Goal: Transaction & Acquisition: Book appointment/travel/reservation

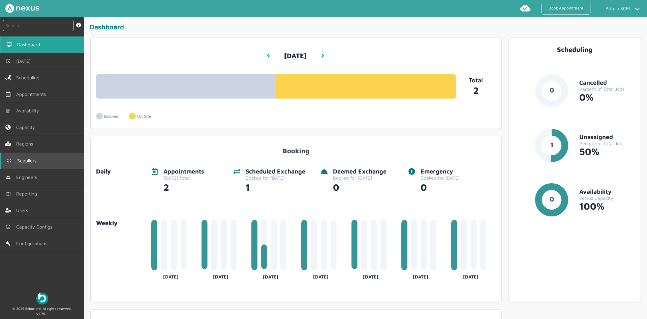
click at [25, 161] on span "Suppliers" at bounding box center [28, 160] width 22 height 5
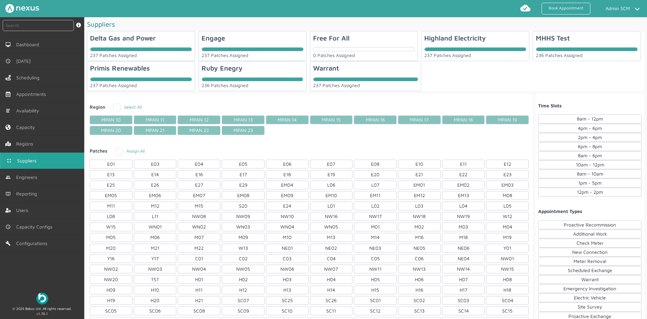
click at [373, 138] on div "Region Select All MPAN 10 MPAN 11 MPAN 12 MPAN 13 MPAN 14 MPAN 15 MPAN 16 MPAN …" at bounding box center [310, 254] width 446 height 316
click at [35, 47] on span "Dashboard" at bounding box center [30, 44] width 26 height 5
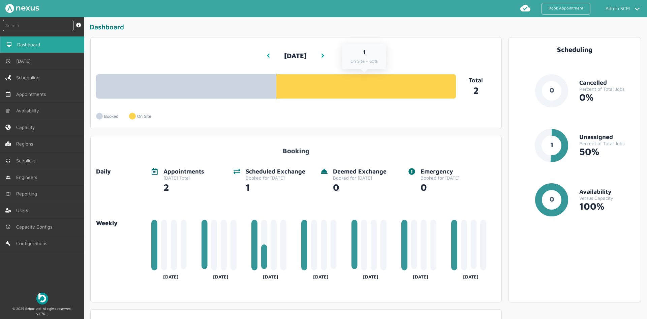
click at [361, 84] on link "1 On Site - 50%" at bounding box center [366, 86] width 180 height 24
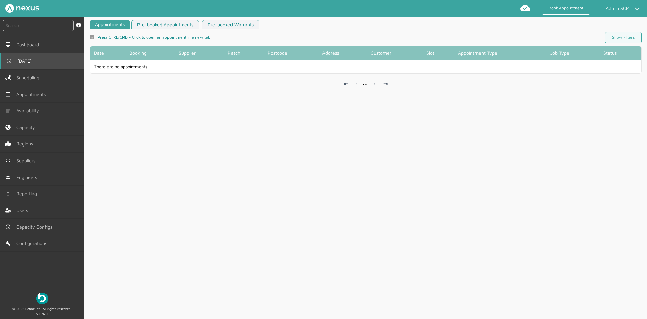
click at [23, 54] on link "[DATE]" at bounding box center [42, 61] width 84 height 16
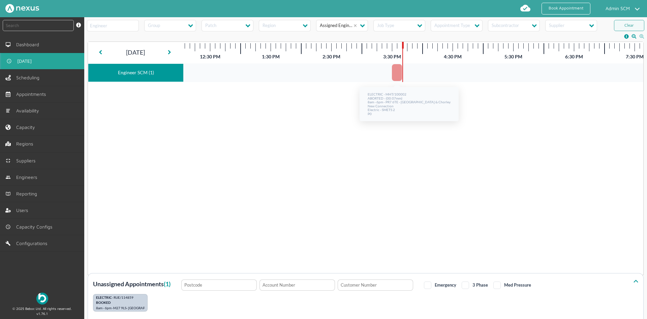
click at [396, 73] on div at bounding box center [397, 72] width 10 height 17
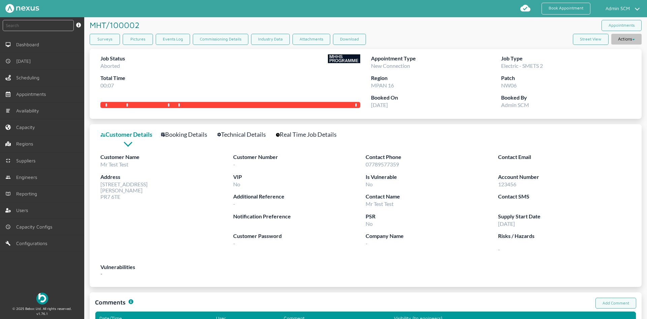
click at [622, 41] on button "Actions" at bounding box center [627, 39] width 30 height 11
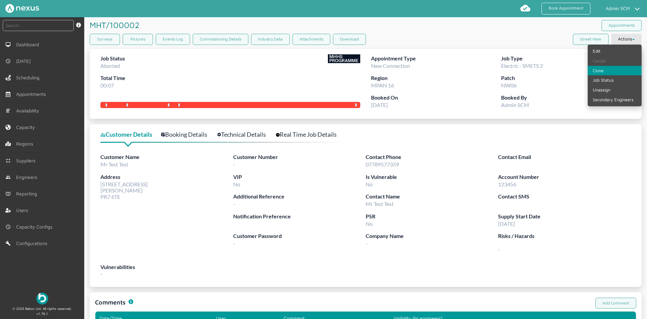
click at [607, 69] on link "Clone" at bounding box center [615, 71] width 54 height 10
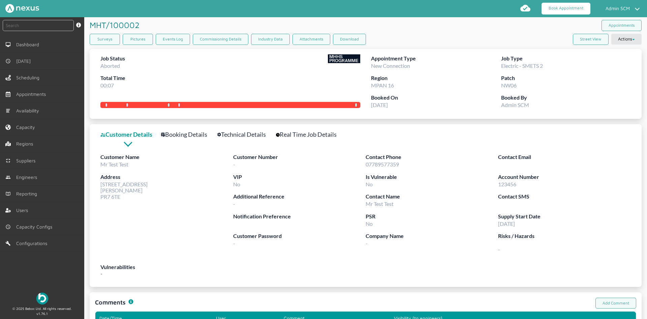
click at [564, 8] on link "Book Appointment" at bounding box center [566, 9] width 49 height 12
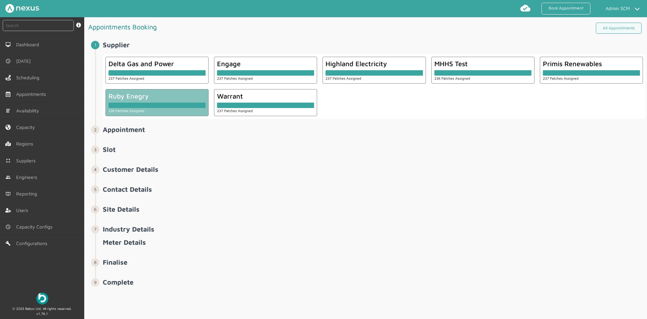
click at [165, 100] on div at bounding box center [157, 104] width 97 height 8
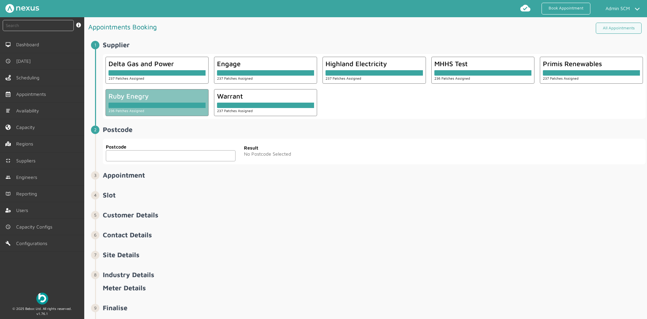
click at [130, 154] on input "text" at bounding box center [171, 155] width 130 height 11
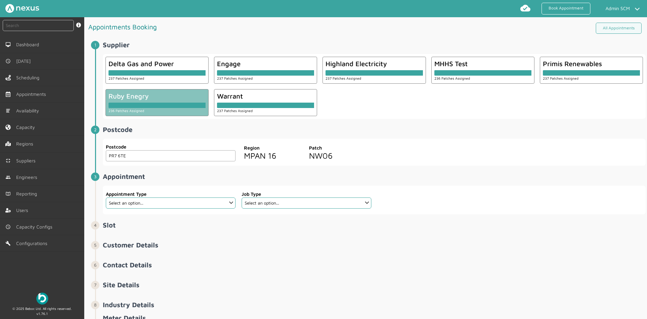
type input "PR7 6TE"
click at [219, 205] on select "Select an option... Additional Work Check Meter Electric Vehicle Emergency Exch…" at bounding box center [171, 202] width 130 height 11
select select "9: 5e6b4c2e4fc5f2587355e76d"
click at [106, 197] on select "Select an option... Additional Work Check Meter Electric Vehicle Emergency Exch…" at bounding box center [171, 202] width 130 height 11
click at [321, 201] on select "Select an option... Dual Fuel Dual Fuel - SMETS 2 Electric Electric - SMETS 2 G…" at bounding box center [307, 202] width 130 height 11
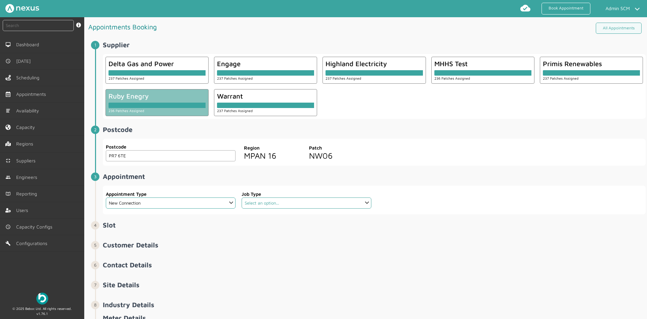
select select "4: 5cc9657c13944aebe30702ae"
click at [242, 197] on select "Select an option... Dual Fuel Dual Fuel - SMETS 2 Electric Electric - SMETS 2 G…" at bounding box center [307, 202] width 130 height 11
click at [423, 182] on span "Appointment ️️️ Appointment Type Select an option... Additional Work Check Mete…" at bounding box center [374, 193] width 543 height 42
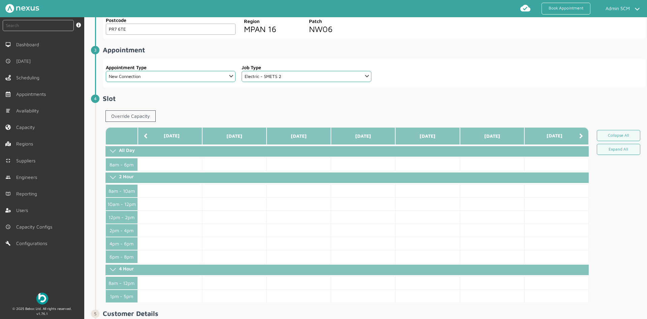
scroll to position [135, 0]
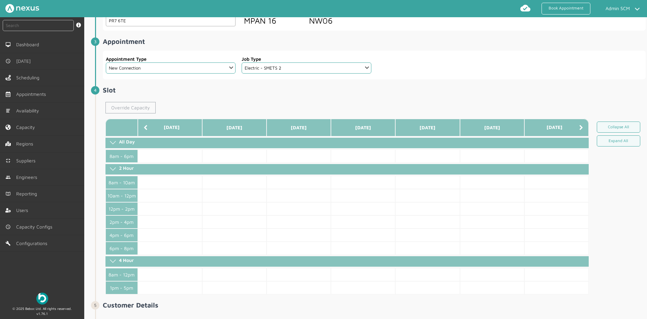
click at [142, 108] on link "Override Capacity" at bounding box center [131, 107] width 50 height 11
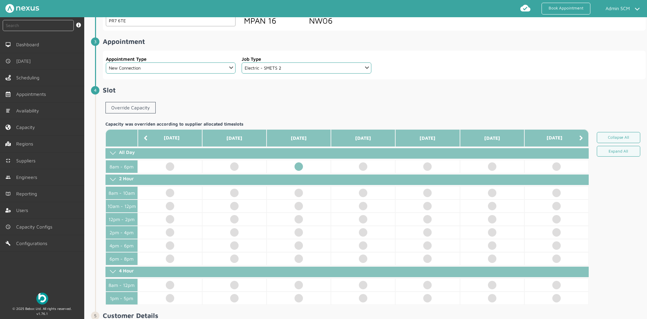
click at [301, 167] on td at bounding box center [299, 166] width 64 height 13
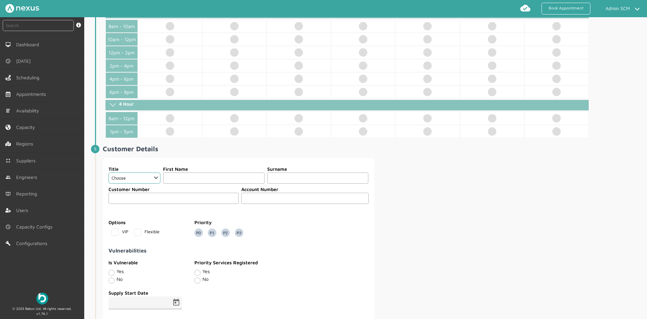
scroll to position [303, 0]
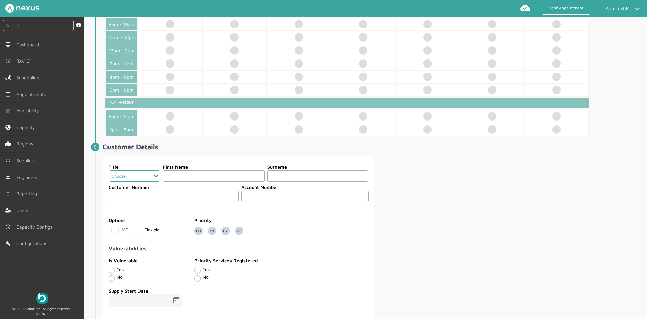
click at [146, 178] on select "Choose Dr Mr Mrs Miss Ms Mx Sir Lady" at bounding box center [135, 175] width 52 height 11
select select "2: Mr"
click at [109, 170] on select "Choose Dr Mr Mrs Miss Ms Mx Sir Lady" at bounding box center [135, 175] width 52 height 11
click at [172, 176] on input "text" at bounding box center [214, 175] width 102 height 11
type input "5"
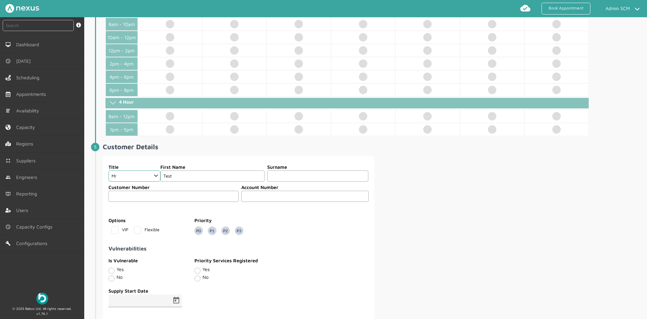
type input "Test"
click at [253, 194] on input "text" at bounding box center [304, 196] width 127 height 11
type input "123456"
click at [408, 224] on div "Title Choose Dr Mr Mrs Miss Ms Mx Sir Lady First Name Test Surname Test Custome…" at bounding box center [374, 274] width 543 height 236
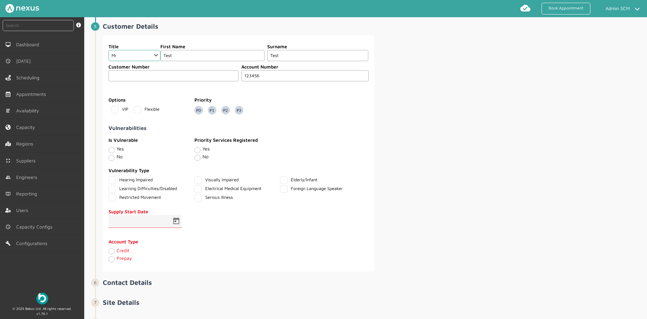
scroll to position [438, 0]
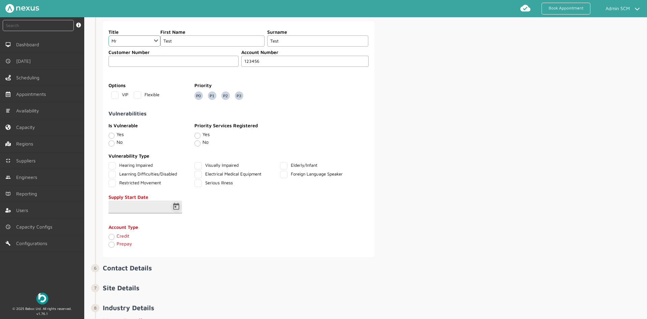
click at [176, 205] on span "Open calendar" at bounding box center [176, 207] width 16 height 16
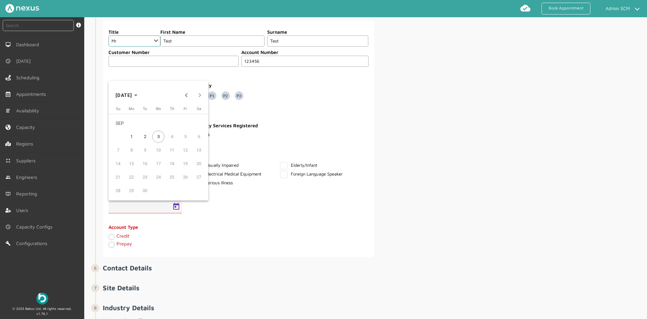
click at [130, 137] on span "1" at bounding box center [131, 137] width 12 height 12
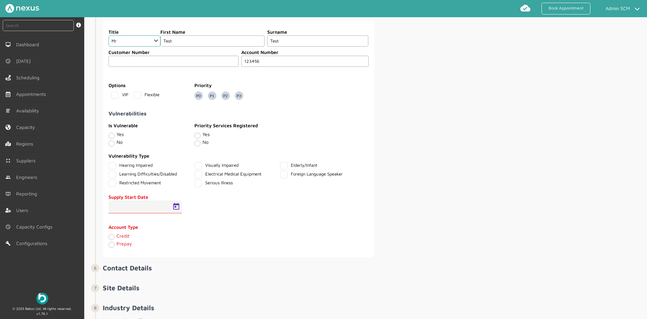
type input "01/09/2025"
click at [117, 238] on label "Credit" at bounding box center [123, 236] width 13 height 6
click at [114, 239] on input "Credit" at bounding box center [111, 236] width 5 height 7
radio input "true"
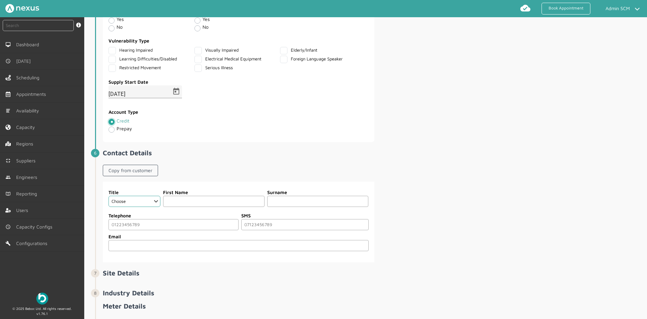
scroll to position [573, 0]
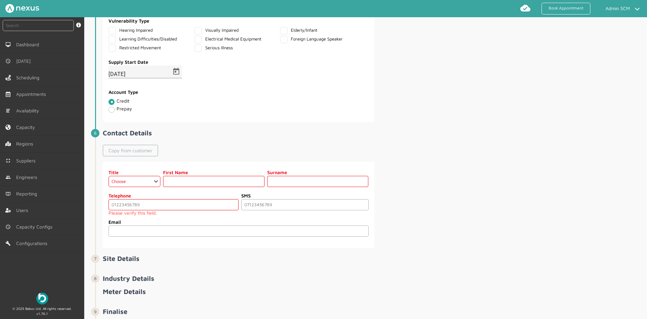
click at [130, 149] on link "Copy from customer" at bounding box center [130, 150] width 55 height 11
select select "2: Mr"
type input "Test"
click at [135, 205] on input "tel" at bounding box center [174, 204] width 130 height 11
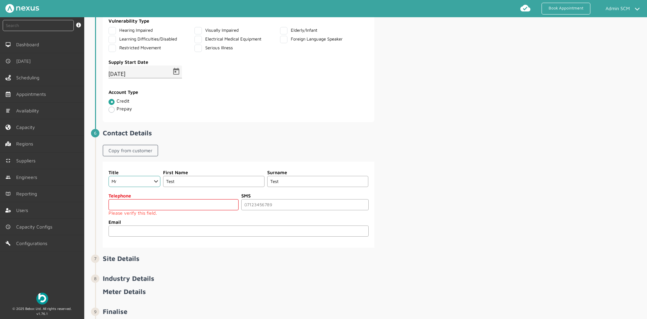
click at [143, 204] on input "tel" at bounding box center [174, 204] width 130 height 11
paste input "07789577359"
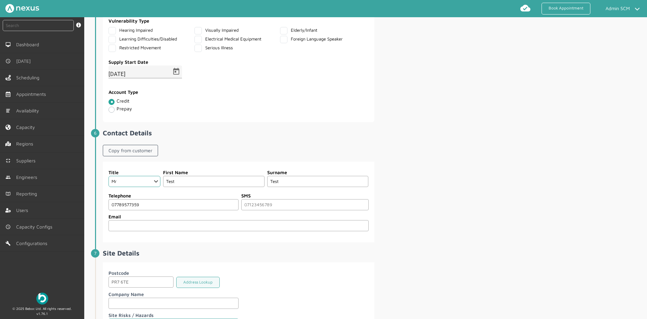
type input "07789577359"
click at [449, 183] on div "Title Choose Dr Mr Mrs Miss Ms Mx Sir Lady First Name Test Surname Test Telepho…" at bounding box center [374, 202] width 543 height 81
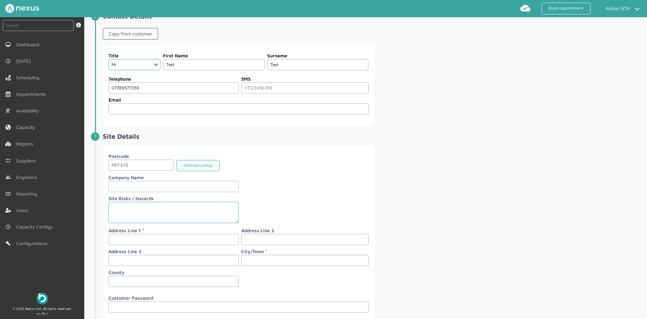
scroll to position [708, 0]
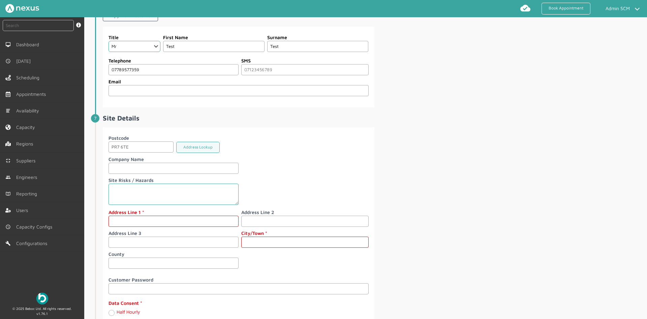
click at [137, 224] on input "text" at bounding box center [174, 220] width 130 height 11
click at [125, 219] on input "53 Cusomer Road" at bounding box center [174, 220] width 130 height 11
type input "[STREET_ADDRESS]"
click at [261, 239] on input "text" at bounding box center [304, 241] width 127 height 11
type input "[PERSON_NAME]"
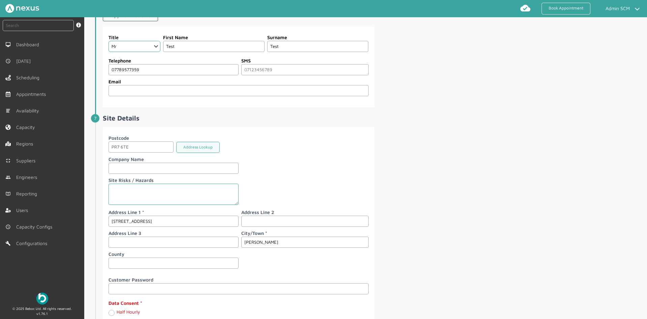
click at [434, 193] on div "Postcode PR7 6TE Address Lookup Company Name Site Risks / Hazards Address Line …" at bounding box center [374, 240] width 543 height 227
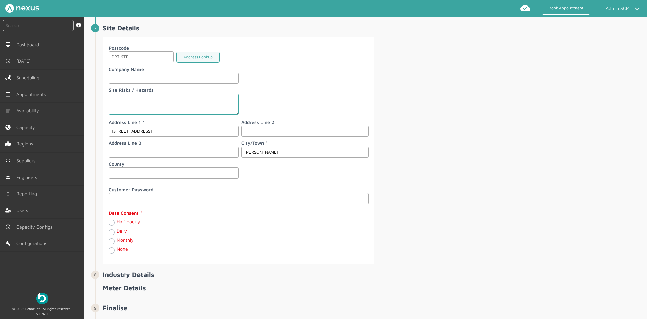
scroll to position [809, 0]
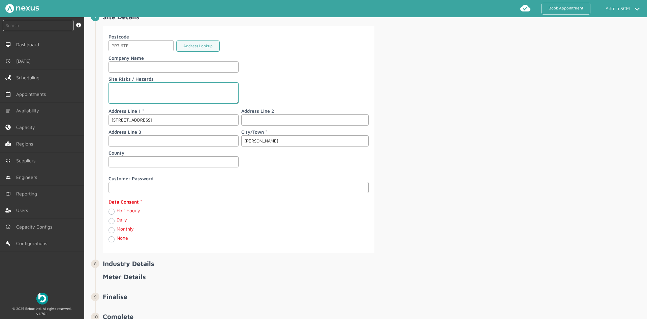
click at [117, 219] on label "Daily" at bounding box center [122, 219] width 10 height 6
click at [111, 219] on input "Daily" at bounding box center [111, 220] width 5 height 7
radio input "true"
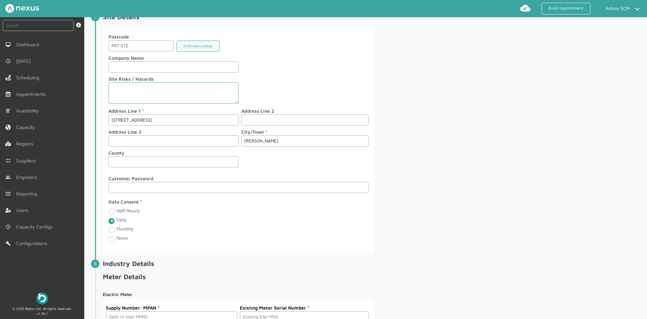
click at [250, 221] on fieldset "Data Consent Half Hourly Daily Monthly None" at bounding box center [238, 221] width 261 height 51
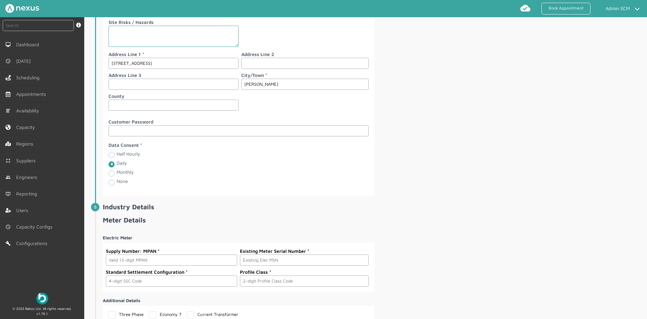
scroll to position [877, 0]
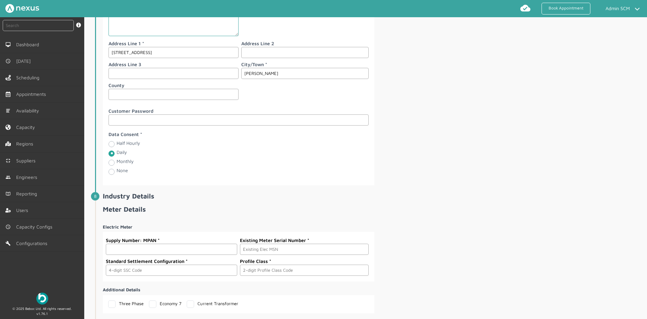
click at [123, 248] on input "text" at bounding box center [172, 248] width 132 height 11
paste input "2302000000100"
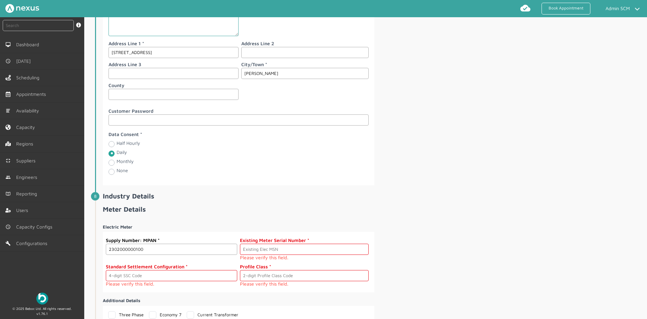
type input "2302000000100"
click at [371, 191] on li "Site Details Postcode PR7 6TE Address Lookup Company Name Site Risks / Hazards …" at bounding box center [370, 68] width 551 height 247
click at [269, 250] on input "text" at bounding box center [304, 248] width 129 height 11
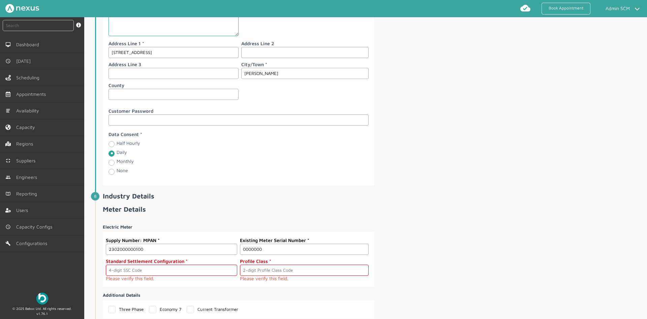
type input "0000000"
click at [264, 201] on span "Industry Details" at bounding box center [374, 198] width 543 height 13
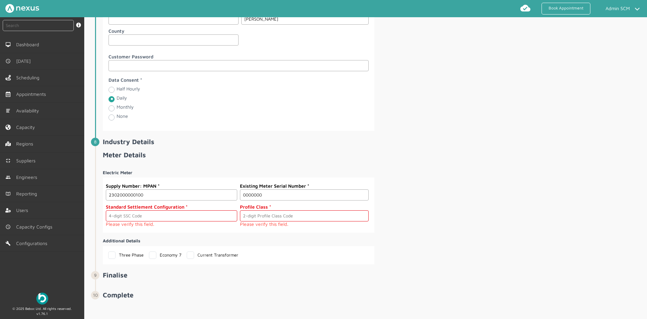
scroll to position [934, 0]
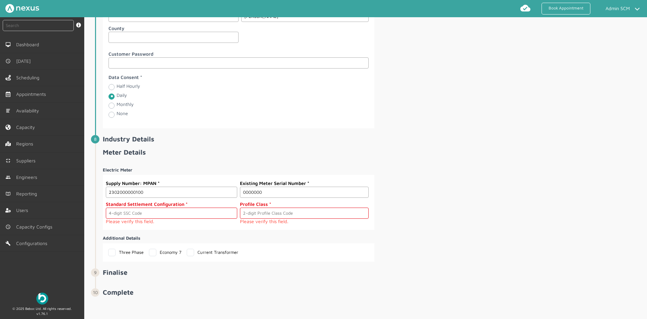
click at [146, 220] on small "Please verify this field." at bounding box center [172, 221] width 132 height 5
click at [146, 212] on input "text" at bounding box center [172, 212] width 132 height 11
type input "0393"
click at [307, 212] on input "text" at bounding box center [304, 212] width 129 height 11
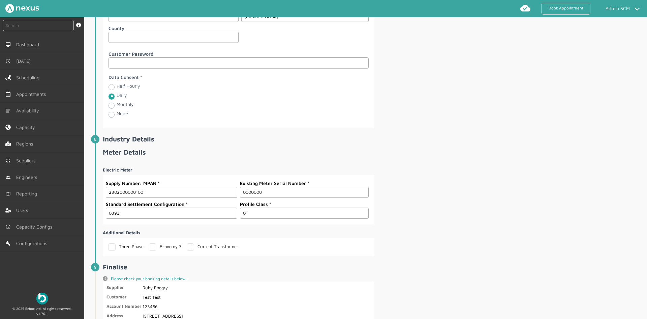
type input "01"
click at [451, 198] on div "Electric Meter Supply Number: MPAN 2302000000100 Existing Meter Serial Number 0…" at bounding box center [374, 208] width 543 height 95
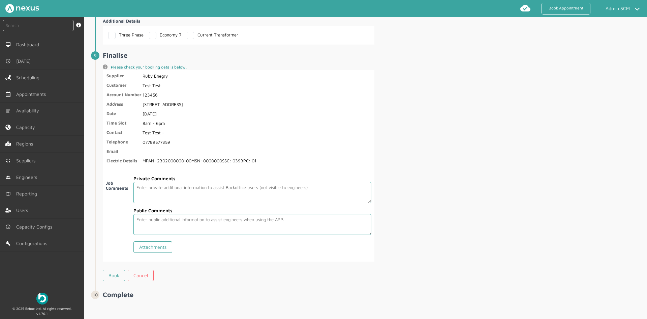
scroll to position [1148, 0]
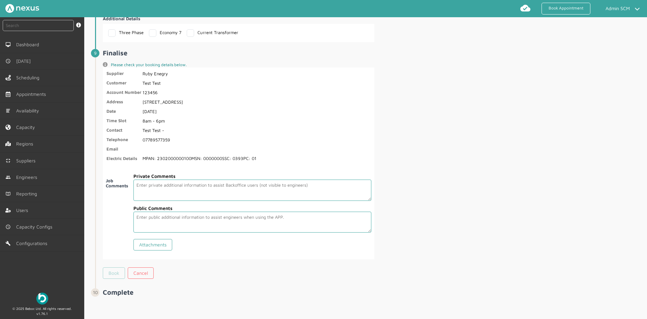
click at [119, 276] on link "Book" at bounding box center [114, 272] width 22 height 11
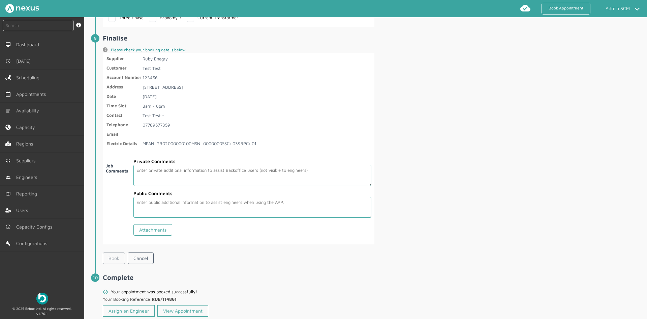
scroll to position [1179, 0]
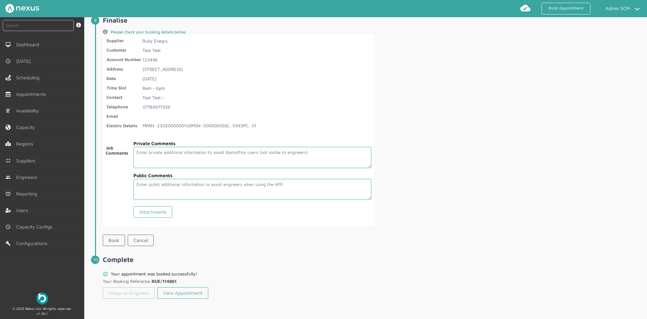
click at [141, 292] on link "Assign an Engineer" at bounding box center [129, 292] width 52 height 11
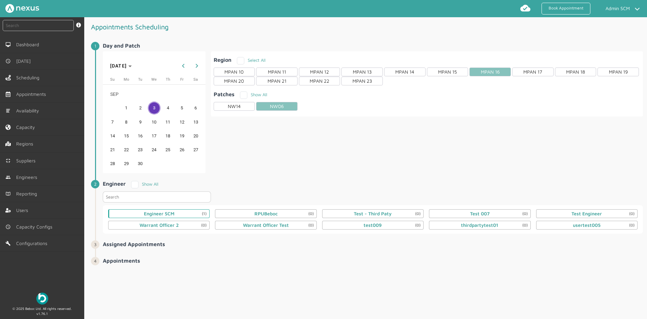
click at [171, 213] on div "Engineer SCM (1)" at bounding box center [159, 213] width 31 height 5
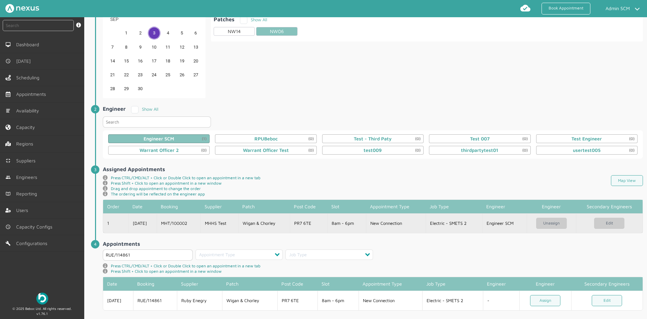
scroll to position [83, 0]
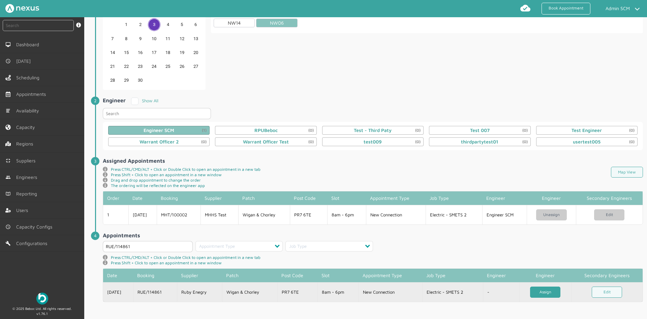
click at [550, 292] on link "Assign" at bounding box center [545, 291] width 30 height 11
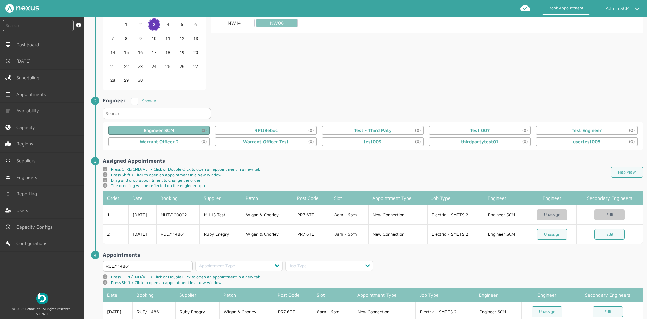
drag, startPoint x: 136, startPoint y: 267, endPoint x: 109, endPoint y: 264, distance: 27.1
click at [109, 264] on input "RUE/114861" at bounding box center [148, 265] width 90 height 11
click at [305, 162] on h2 "Assigned Appointments ️️️" at bounding box center [373, 160] width 541 height 6
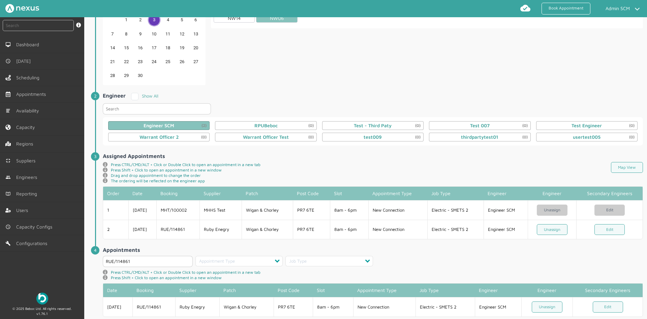
scroll to position [103, 0]
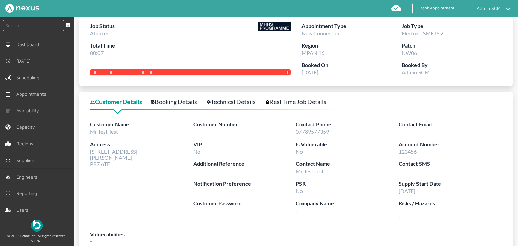
scroll to position [34, 0]
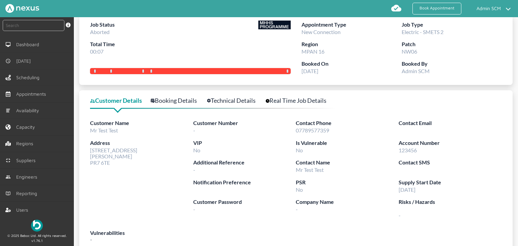
click at [314, 133] on span "07789577359" at bounding box center [312, 130] width 33 height 6
copy span "07789577359"
click at [163, 99] on link "Booking Details" at bounding box center [178, 101] width 54 height 10
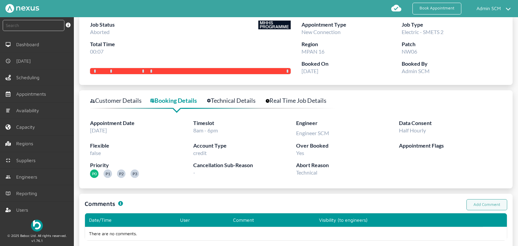
click at [231, 99] on link "Technical Details" at bounding box center [235, 101] width 56 height 10
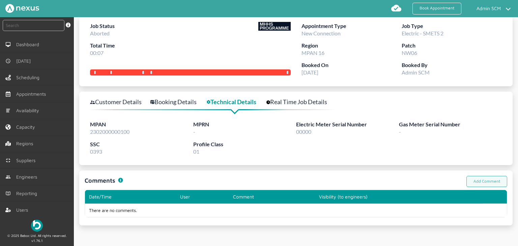
click at [113, 134] on span "2302000000100" at bounding box center [109, 131] width 39 height 6
copy span "2302000000100"
click at [289, 99] on link "Real Time Job Details" at bounding box center [300, 102] width 68 height 10
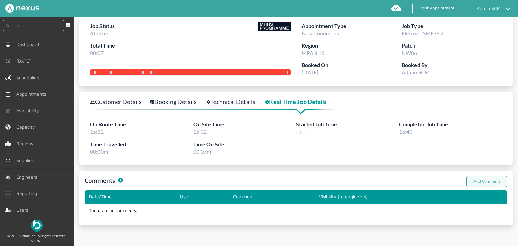
click at [176, 100] on link "Booking Details" at bounding box center [177, 102] width 54 height 10
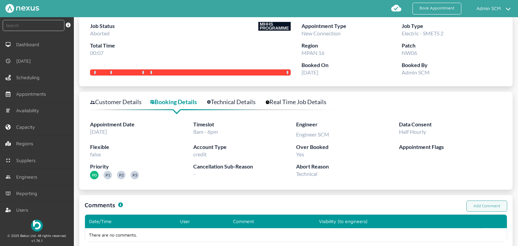
click at [97, 97] on link "Customer Details" at bounding box center [119, 102] width 59 height 10
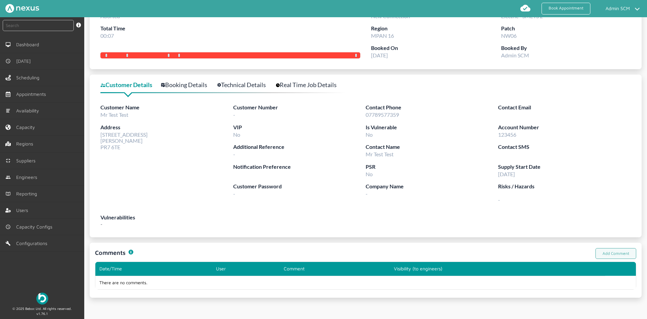
scroll to position [50, 0]
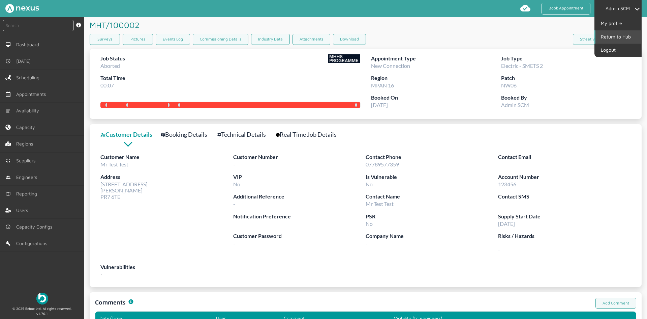
click at [614, 32] on link "Return to Hub" at bounding box center [619, 36] width 46 height 13
